Goal: Find specific page/section: Find specific page/section

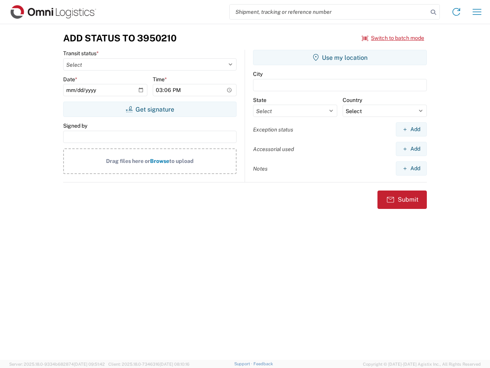
click at [329, 12] on input "search" at bounding box center [329, 12] width 198 height 15
click at [434, 12] on icon at bounding box center [433, 12] width 11 height 11
click at [457, 12] on icon at bounding box center [456, 12] width 12 height 12
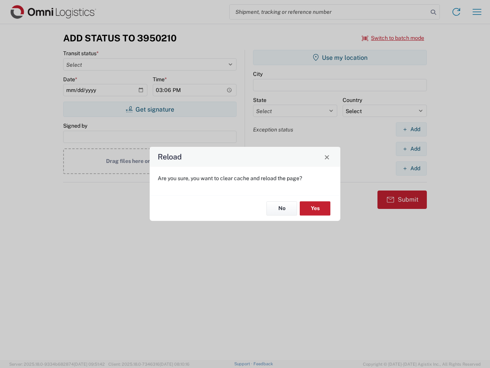
click at [393, 38] on div "Reload Are you sure, you want to clear cache and reload the page? No Yes" at bounding box center [245, 184] width 490 height 368
click at [150, 109] on div "Reload Are you sure, you want to clear cache and reload the page? No Yes" at bounding box center [245, 184] width 490 height 368
click at [340, 57] on div "Reload Are you sure, you want to clear cache and reload the page? No Yes" at bounding box center [245, 184] width 490 height 368
click at [411, 129] on div "Reload Are you sure, you want to clear cache and reload the page? No Yes" at bounding box center [245, 184] width 490 height 368
click at [411, 149] on div "Reload Are you sure, you want to clear cache and reload the page? No Yes" at bounding box center [245, 184] width 490 height 368
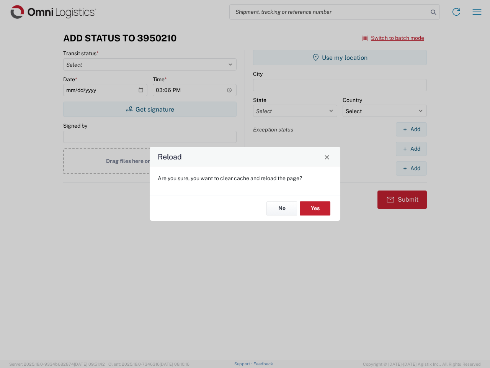
click at [411, 168] on div "Reload Are you sure, you want to clear cache and reload the page? No Yes" at bounding box center [245, 184] width 490 height 368
